Goal: Task Accomplishment & Management: Manage account settings

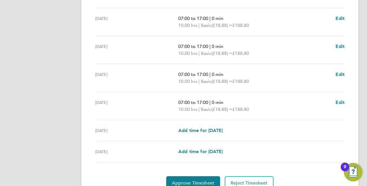
scroll to position [223, 0]
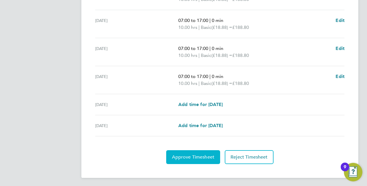
click at [204, 154] on span "Approve Timesheet" at bounding box center [193, 157] width 42 height 6
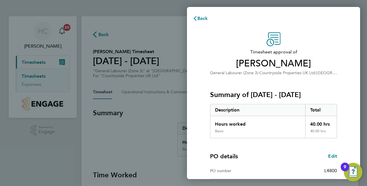
scroll to position [74, 0]
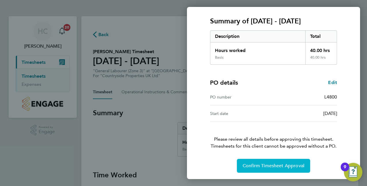
click at [265, 161] on button "Confirm Timesheet Approval" at bounding box center [273, 166] width 73 height 14
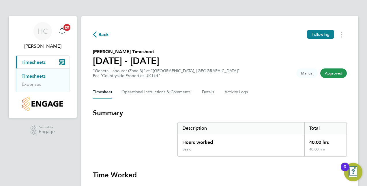
click at [99, 34] on span "Back" at bounding box center [104, 34] width 11 height 7
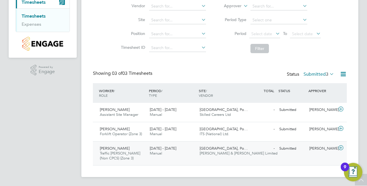
click at [128, 154] on span "Traffic Marshall (Non CPCS) (Zone 3)" at bounding box center [120, 156] width 40 height 10
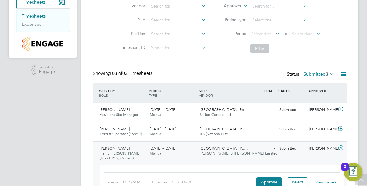
scroll to position [96, 0]
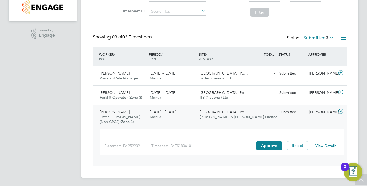
click at [236, 112] on span "Summerhill Gardens, Po…" at bounding box center [224, 111] width 48 height 5
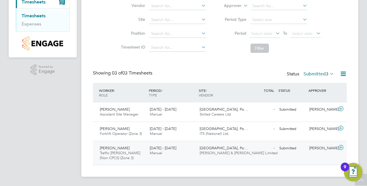
scroll to position [60, 0]
click at [242, 147] on span "Summerhill Gardens, Po…" at bounding box center [224, 148] width 48 height 5
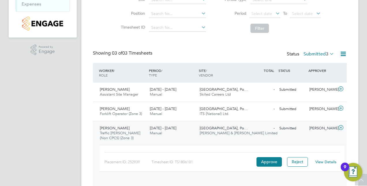
scroll to position [96, 0]
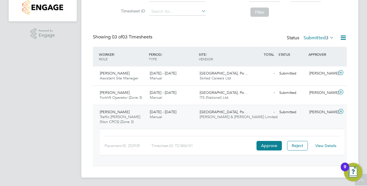
click at [333, 145] on link "View Details" at bounding box center [326, 145] width 21 height 5
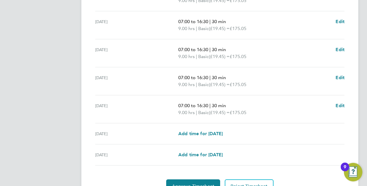
scroll to position [230, 0]
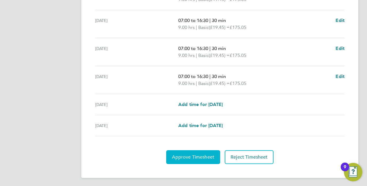
click at [205, 154] on span "Approve Timesheet" at bounding box center [193, 157] width 42 height 6
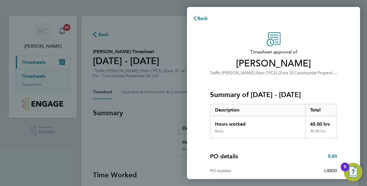
scroll to position [74, 0]
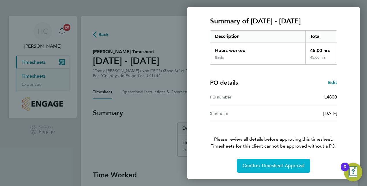
click at [253, 168] on span "Confirm Timesheet Approval" at bounding box center [274, 166] width 62 height 6
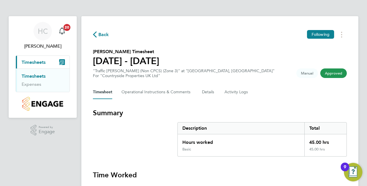
click at [335, 75] on span "Approved" at bounding box center [334, 73] width 27 height 10
click at [100, 37] on span "Back" at bounding box center [104, 34] width 11 height 7
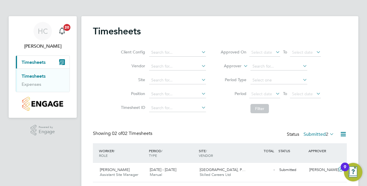
scroll to position [36, 0]
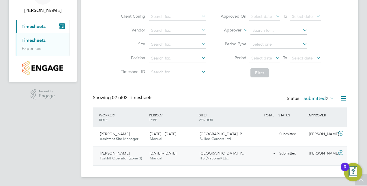
click at [126, 155] on div "David Evans Forklift Operator (Zone 3) 18 - 24 Aug 2025" at bounding box center [123, 156] width 50 height 14
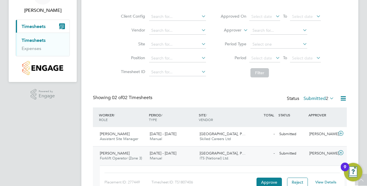
scroll to position [73, 0]
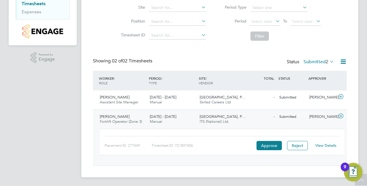
click at [326, 144] on link "View Details" at bounding box center [326, 145] width 21 height 5
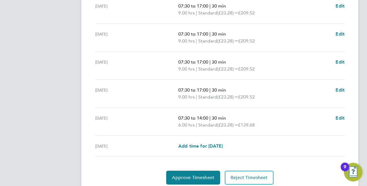
scroll to position [222, 0]
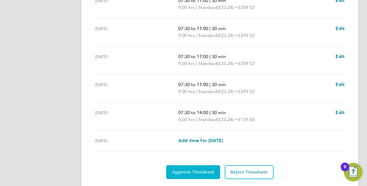
click at [194, 172] on span "Approve Timesheet" at bounding box center [193, 172] width 42 height 6
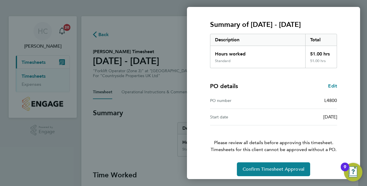
scroll to position [74, 0]
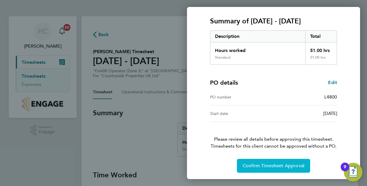
click at [261, 164] on span "Confirm Timesheet Approval" at bounding box center [274, 166] width 62 height 6
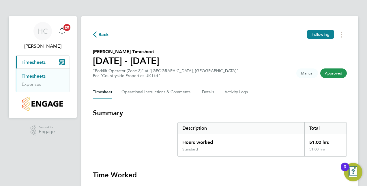
click at [105, 34] on span "Back" at bounding box center [104, 34] width 11 height 7
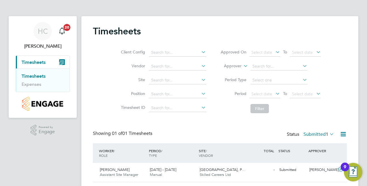
scroll to position [17, 0]
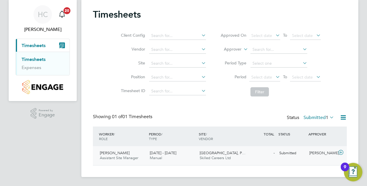
click at [123, 160] on span "Assistant Site Manager" at bounding box center [119, 157] width 38 height 5
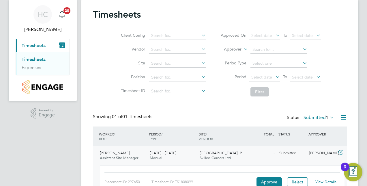
scroll to position [53, 0]
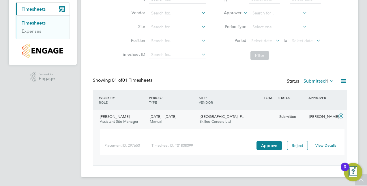
click at [328, 146] on link "View Details" at bounding box center [326, 145] width 21 height 5
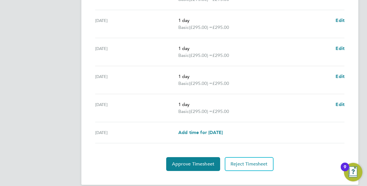
scroll to position [237, 0]
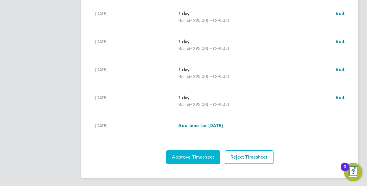
click at [205, 158] on span "Approve Timesheet" at bounding box center [193, 157] width 42 height 6
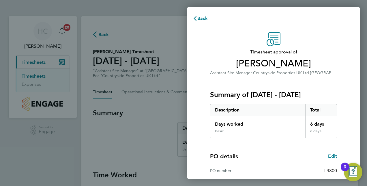
scroll to position [74, 0]
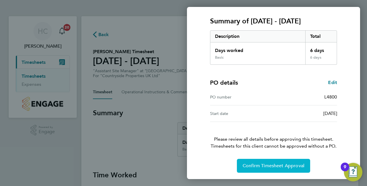
click at [255, 164] on span "Confirm Timesheet Approval" at bounding box center [274, 166] width 62 height 6
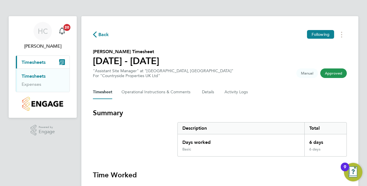
click at [95, 36] on icon "button" at bounding box center [95, 34] width 4 height 6
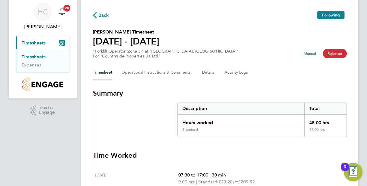
scroll to position [19, 0]
click at [105, 18] on span "Back" at bounding box center [104, 15] width 11 height 7
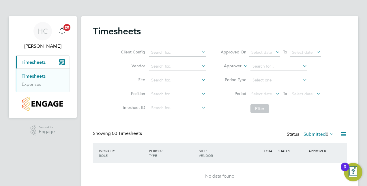
scroll to position [24, 0]
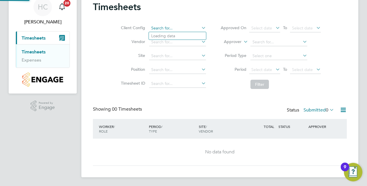
click at [164, 25] on input at bounding box center [177, 28] width 57 height 8
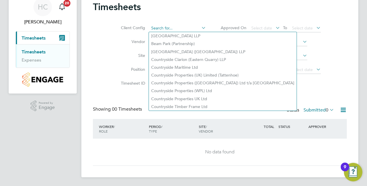
click at [170, 27] on input at bounding box center [177, 28] width 57 height 8
click at [103, 66] on div "Client Config Vendor Site Position Timesheet ID Approved On Select date To Sele…" at bounding box center [220, 54] width 254 height 73
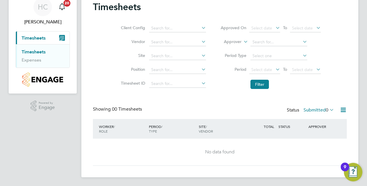
click at [159, 60] on li "Site" at bounding box center [162, 56] width 101 height 14
click at [159, 58] on input at bounding box center [177, 56] width 57 height 8
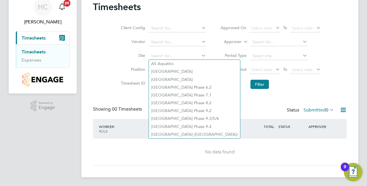
click at [108, 50] on div "Client Config Vendor Site Position Timesheet ID Approved On Select date To Sele…" at bounding box center [220, 54] width 254 height 73
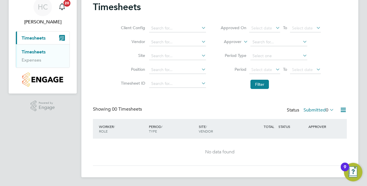
click at [65, 35] on icon "Main navigation" at bounding box center [62, 38] width 6 height 6
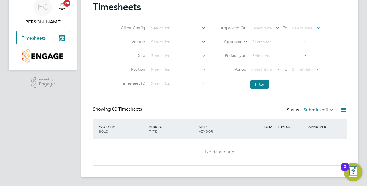
click at [57, 42] on button "Current page: Timesheets" at bounding box center [43, 37] width 54 height 13
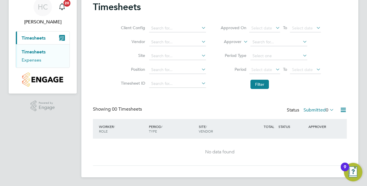
click at [30, 61] on link "Expenses" at bounding box center [32, 59] width 20 height 5
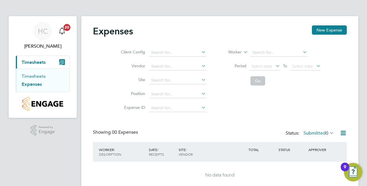
click at [34, 78] on link "Timesheets" at bounding box center [34, 75] width 24 height 5
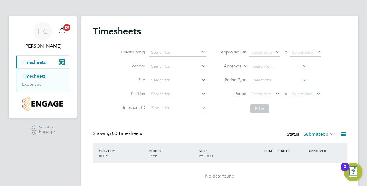
scroll to position [24, 0]
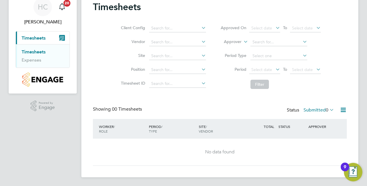
click at [357, 170] on img "Open Resource Center, 9 new notifications" at bounding box center [353, 172] width 18 height 18
